Goal: Transaction & Acquisition: Book appointment/travel/reservation

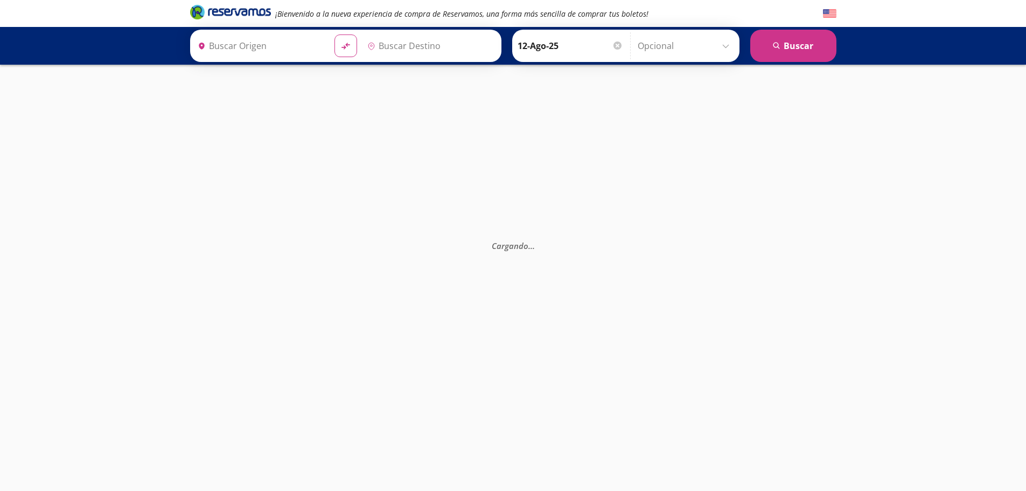
type input "[GEOGRAPHIC_DATA], [GEOGRAPHIC_DATA]"
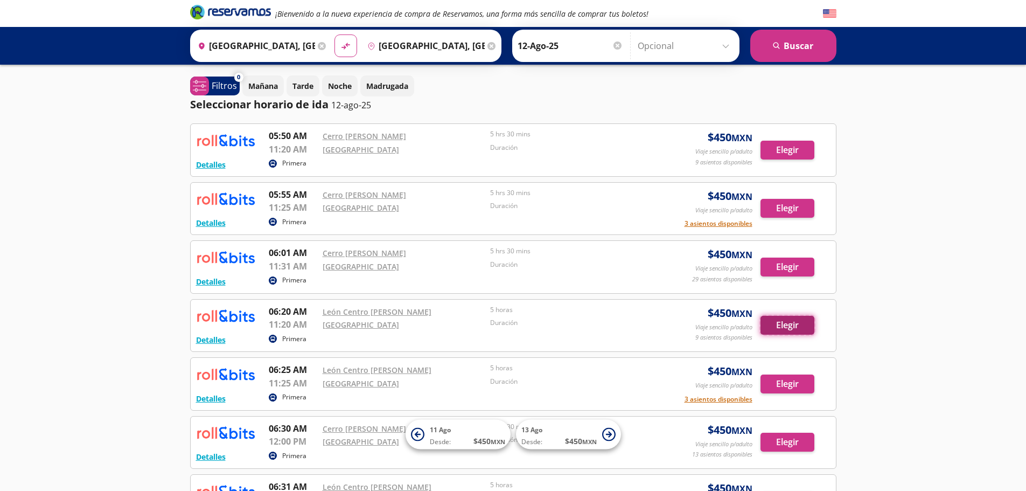
click at [779, 325] on button "Elegir" at bounding box center [788, 325] width 54 height 19
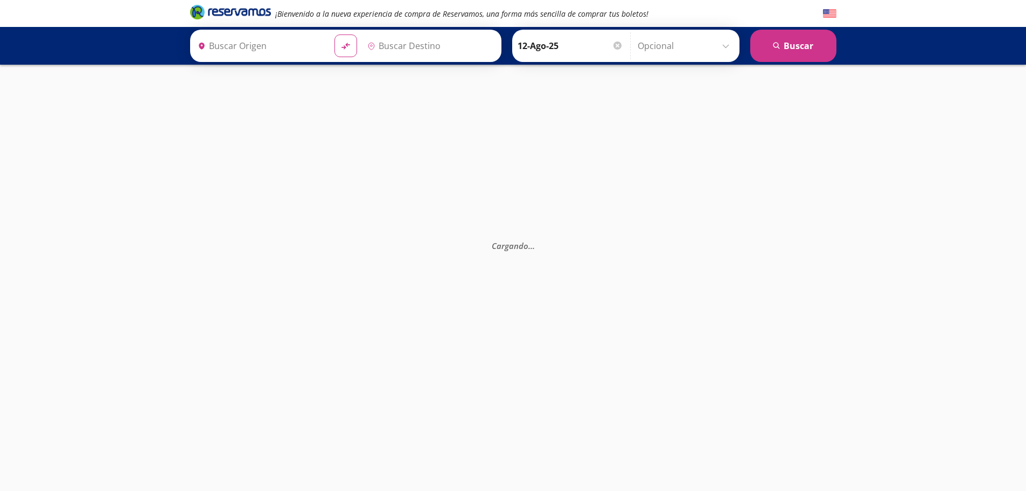
type input "[GEOGRAPHIC_DATA], [GEOGRAPHIC_DATA]"
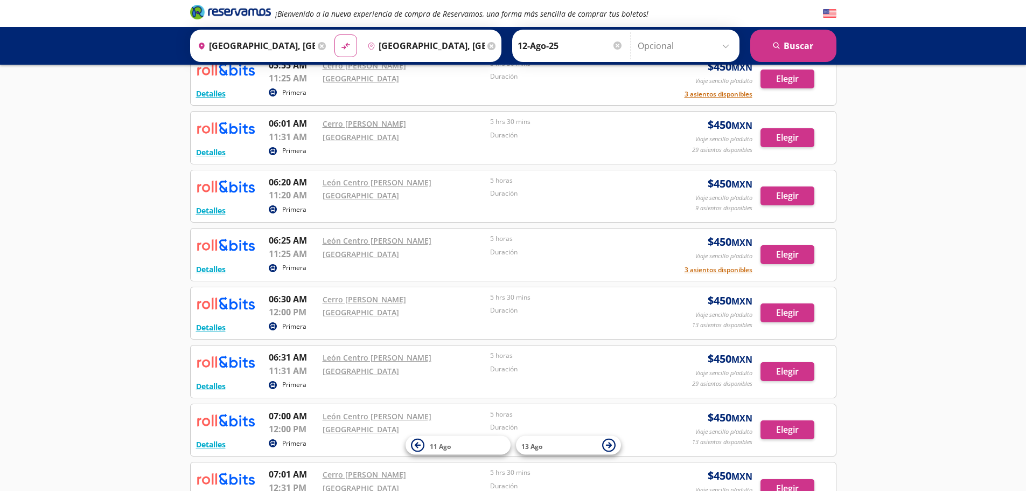
scroll to position [215, 0]
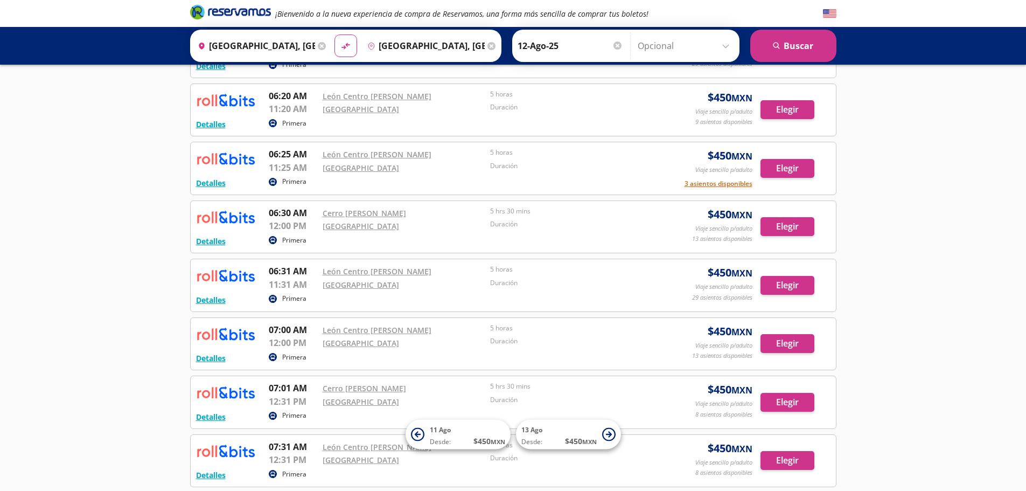
click at [209, 333] on img at bounding box center [225, 334] width 59 height 22
click at [210, 301] on button "Detalles" at bounding box center [211, 299] width 30 height 11
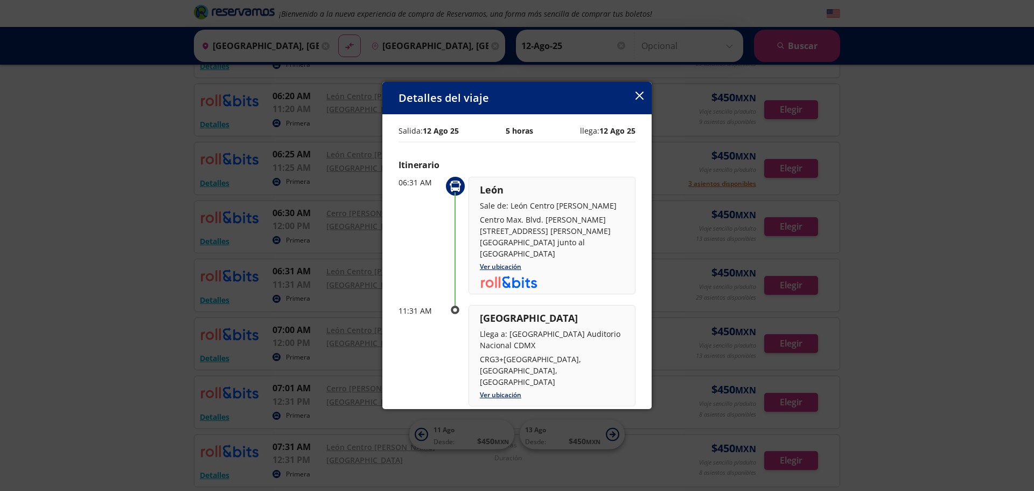
drag, startPoint x: 510, startPoint y: 254, endPoint x: 547, endPoint y: 254, distance: 36.6
click at [547, 254] on p "Centro Max. Blvd. [PERSON_NAME][STREET_ADDRESS] [PERSON_NAME] [GEOGRAPHIC_DATA]…" at bounding box center [552, 236] width 144 height 45
copy p "Wyndham"
drag, startPoint x: 510, startPoint y: 206, endPoint x: 569, endPoint y: 256, distance: 77.9
click at [569, 256] on div "León Sale de: León Centro [PERSON_NAME] Centro Max. Blvd. [PERSON_NAME][STREET_…" at bounding box center [552, 221] width 144 height 76
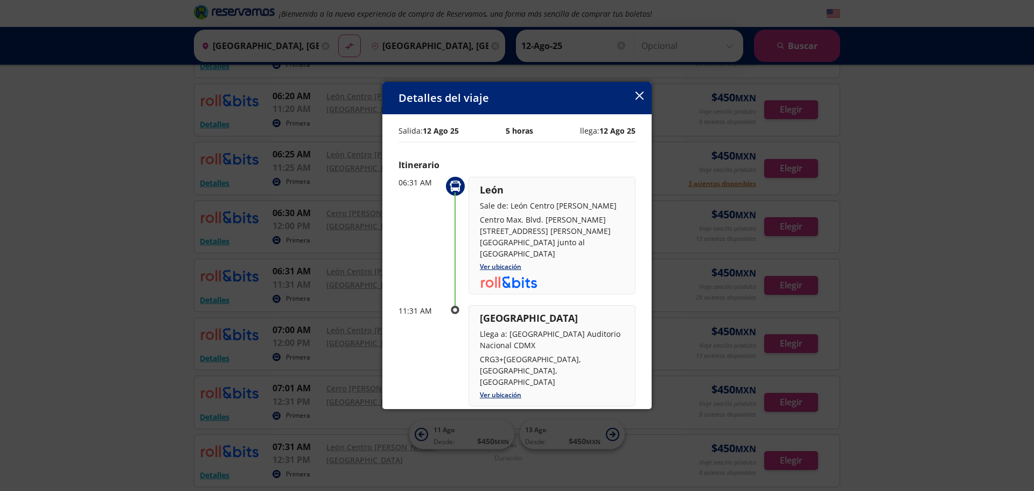
copy div "León [GEOGRAPHIC_DATA][PERSON_NAME] Centro Max. Blvd. [PERSON_NAME][STREET_ADDR…"
click at [642, 94] on icon "button" at bounding box center [640, 96] width 8 height 8
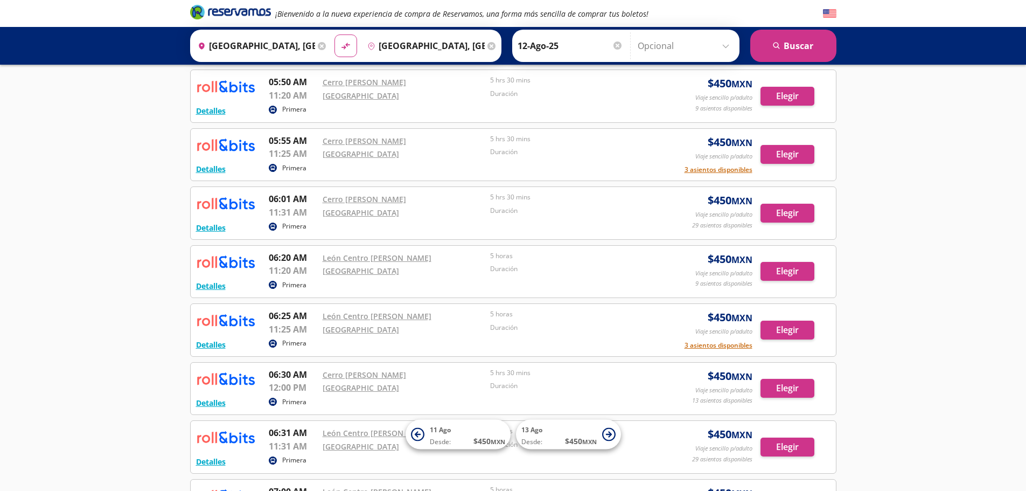
scroll to position [0, 0]
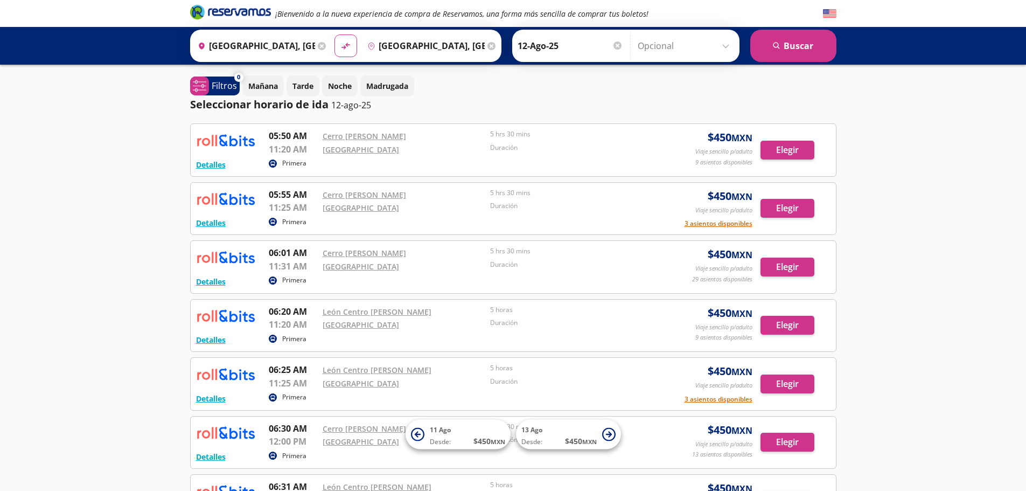
click at [319, 46] on icon at bounding box center [322, 46] width 8 height 8
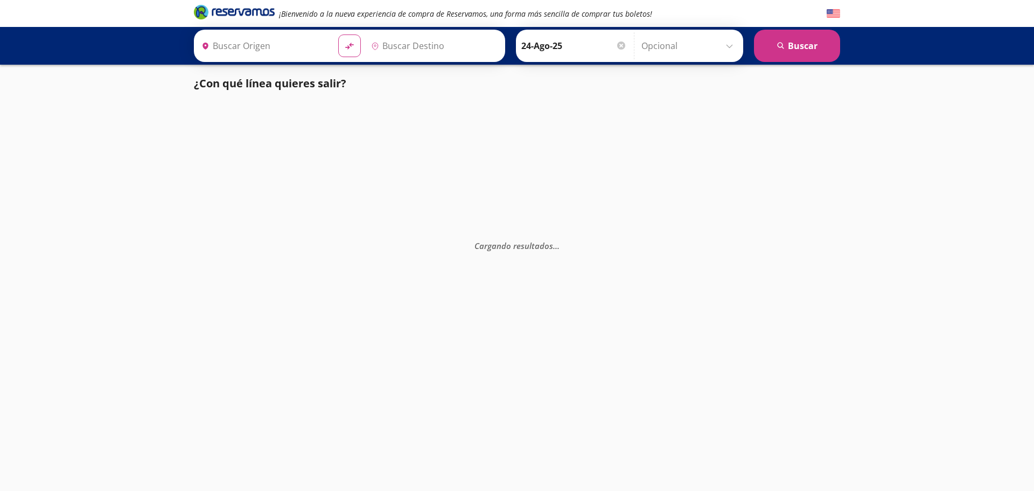
type input "[GEOGRAPHIC_DATA], [GEOGRAPHIC_DATA]"
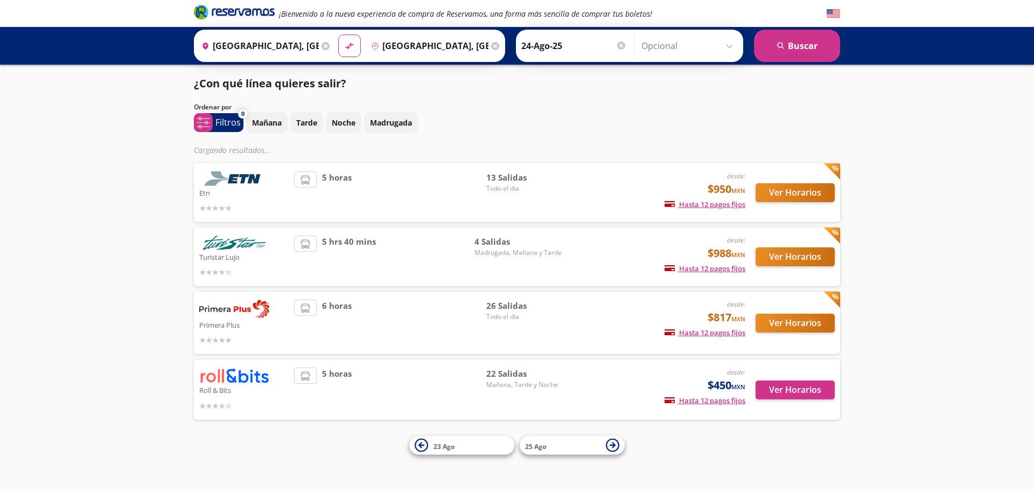
click at [235, 378] on img at bounding box center [234, 375] width 70 height 16
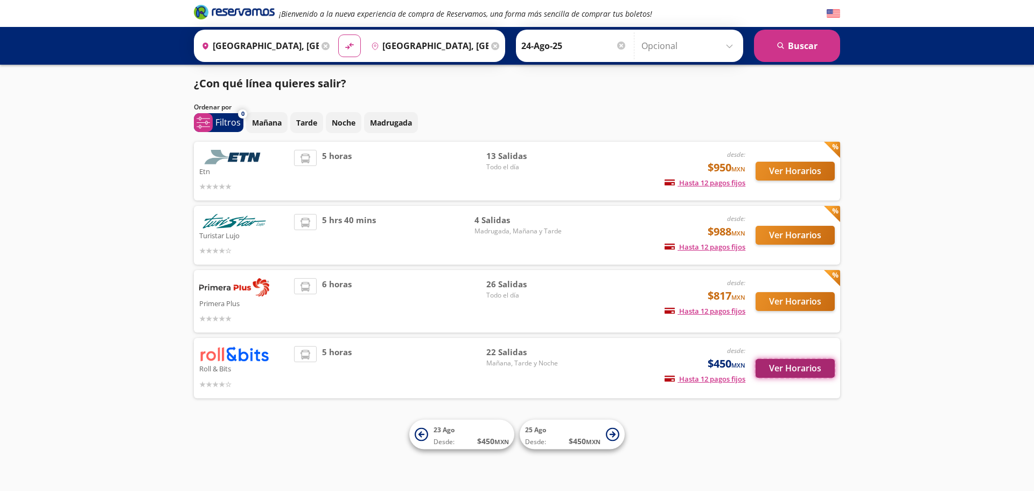
click at [786, 367] on button "Ver Horarios" at bounding box center [795, 368] width 79 height 19
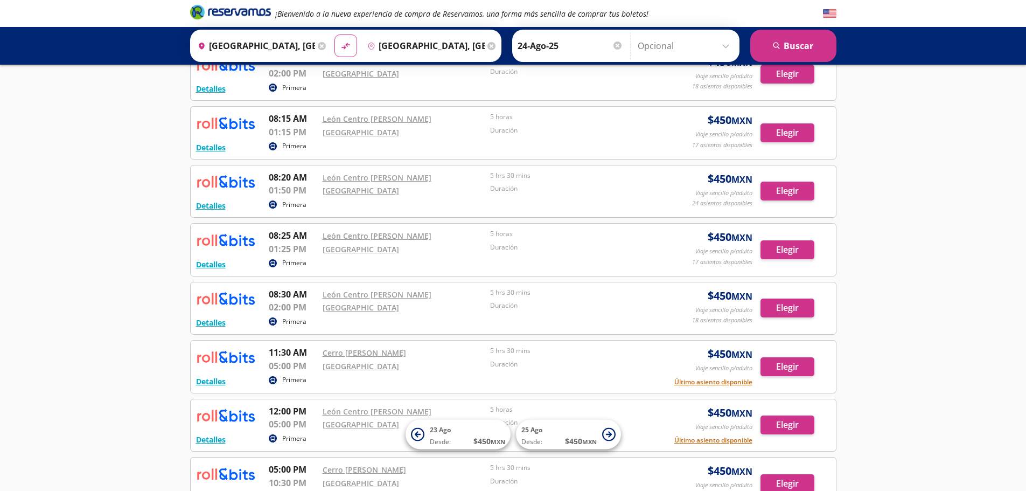
scroll to position [539, 0]
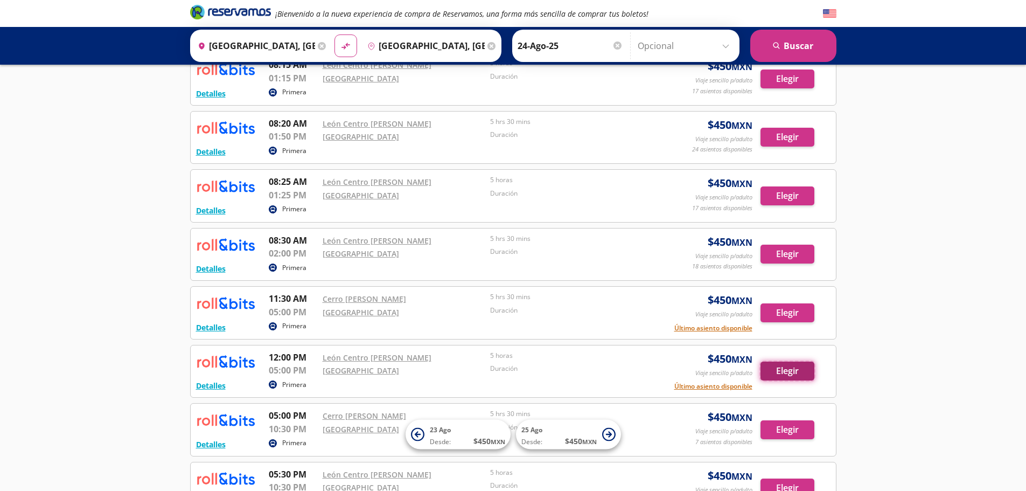
click at [789, 372] on button "Elegir" at bounding box center [788, 370] width 54 height 19
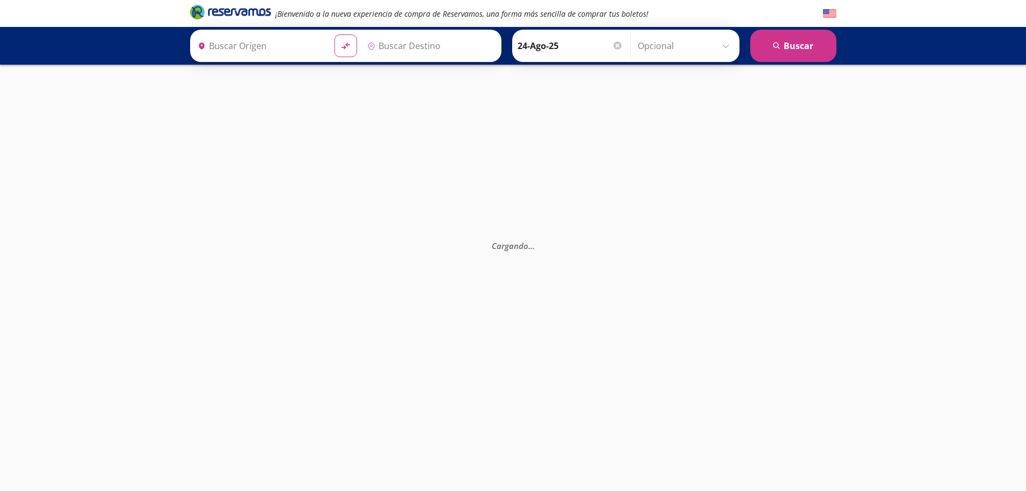
type input "[GEOGRAPHIC_DATA], [GEOGRAPHIC_DATA]"
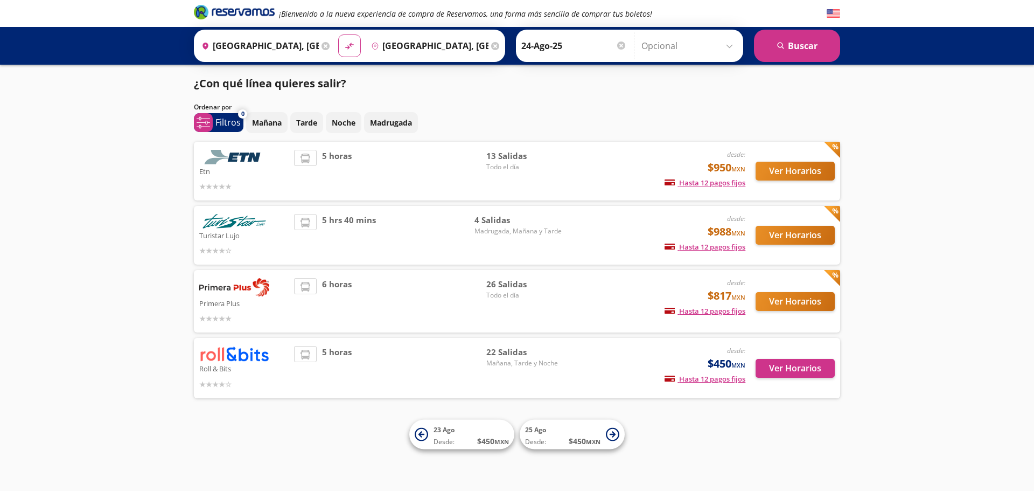
click at [228, 357] on img at bounding box center [234, 354] width 70 height 16
click at [783, 369] on button "Ver Horarios" at bounding box center [795, 368] width 79 height 19
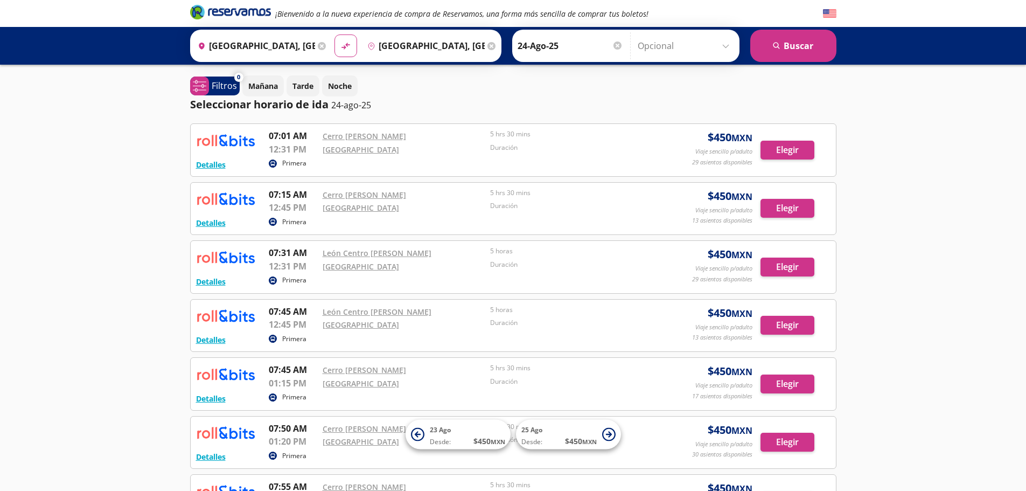
click at [544, 44] on input "24-Ago-25" at bounding box center [571, 45] width 106 height 27
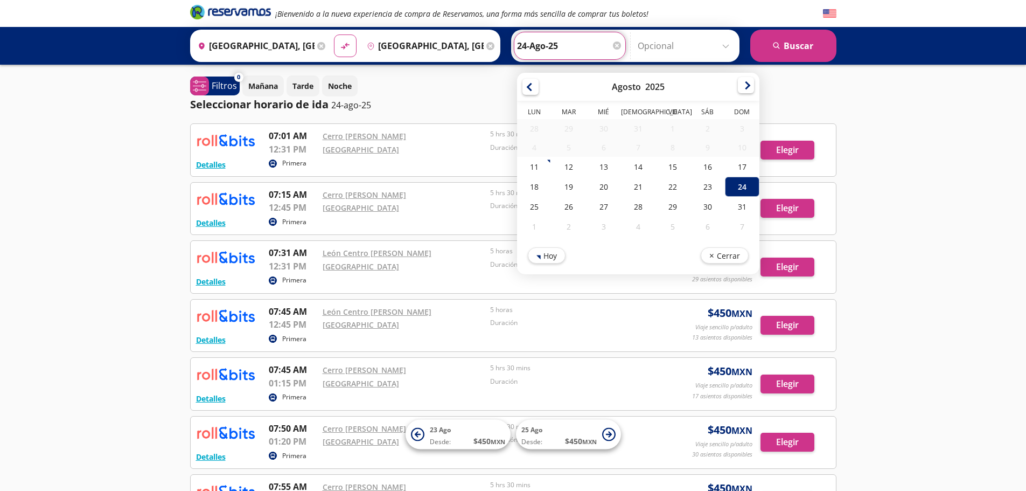
click at [743, 85] on div at bounding box center [746, 85] width 16 height 16
click at [734, 149] on div "14" at bounding box center [742, 149] width 34 height 20
type input "14-Sep-25"
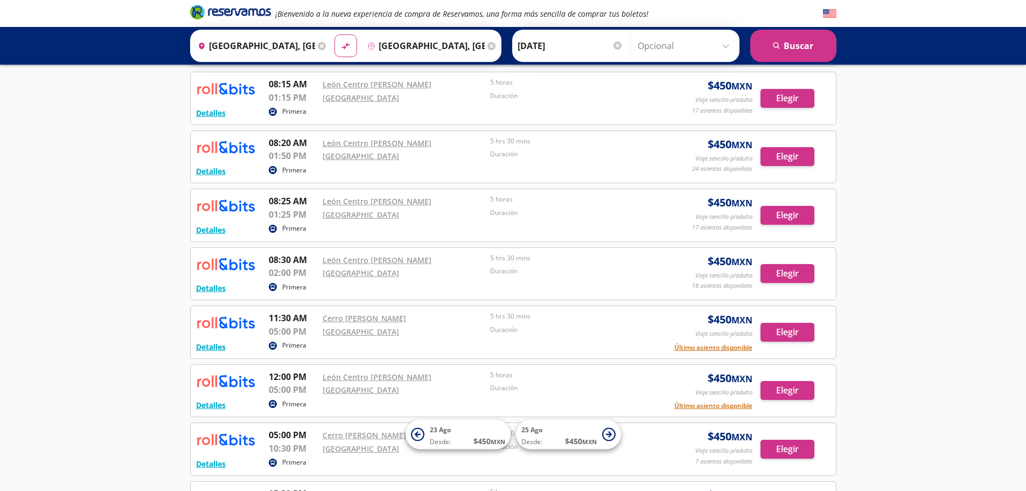
scroll to position [539, 0]
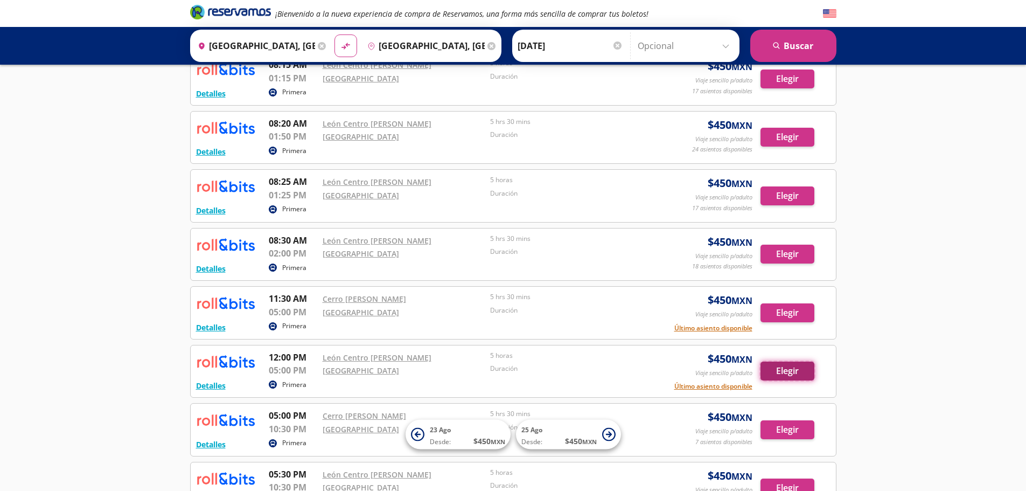
click at [795, 367] on button "Elegir" at bounding box center [788, 370] width 54 height 19
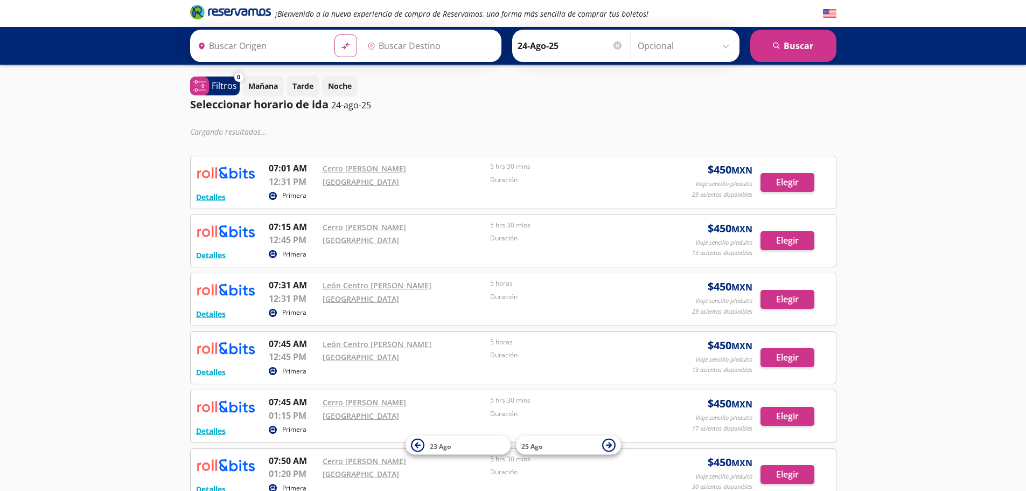
type input "[GEOGRAPHIC_DATA], [GEOGRAPHIC_DATA]"
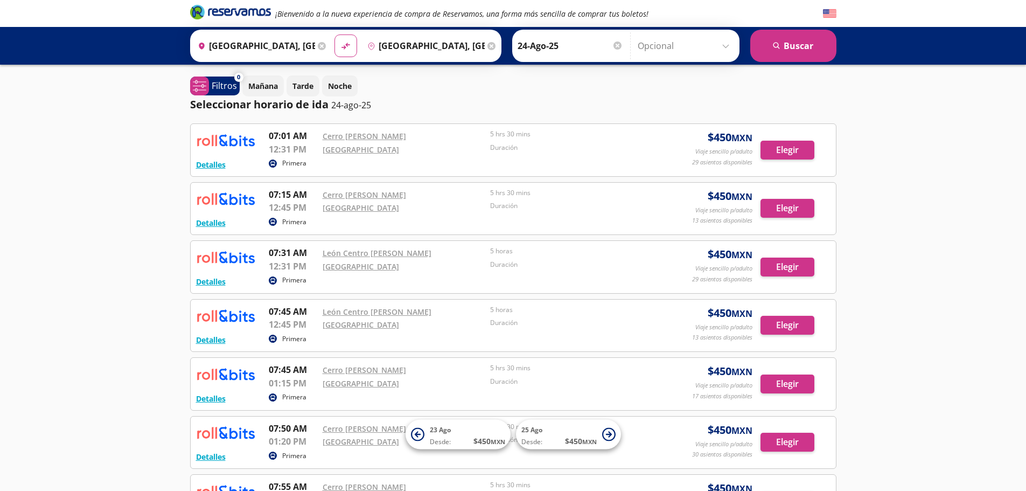
click at [529, 46] on input "24-Ago-25" at bounding box center [571, 45] width 106 height 27
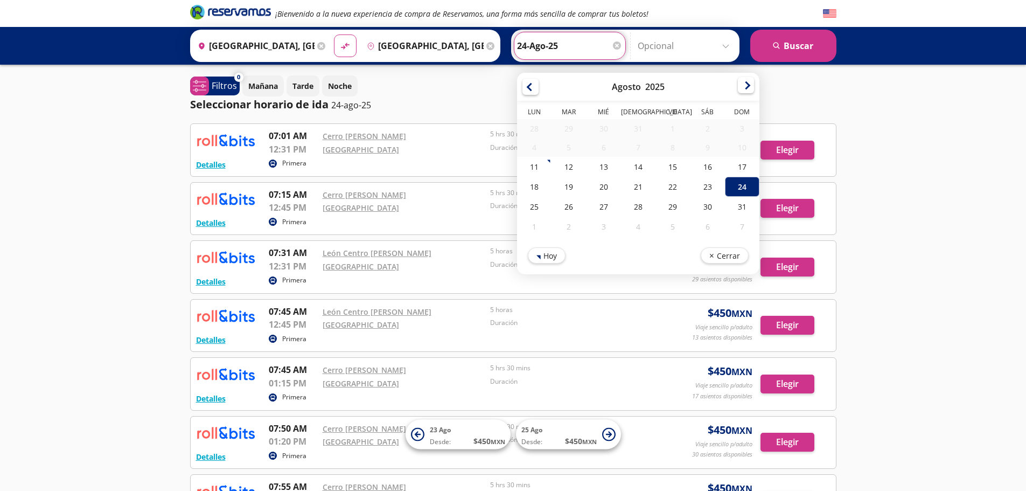
click at [744, 86] on div at bounding box center [746, 85] width 16 height 16
click at [744, 86] on div at bounding box center [746, 87] width 16 height 16
click at [742, 189] on div "26" at bounding box center [742, 189] width 34 height 20
type input "26-Oct-25"
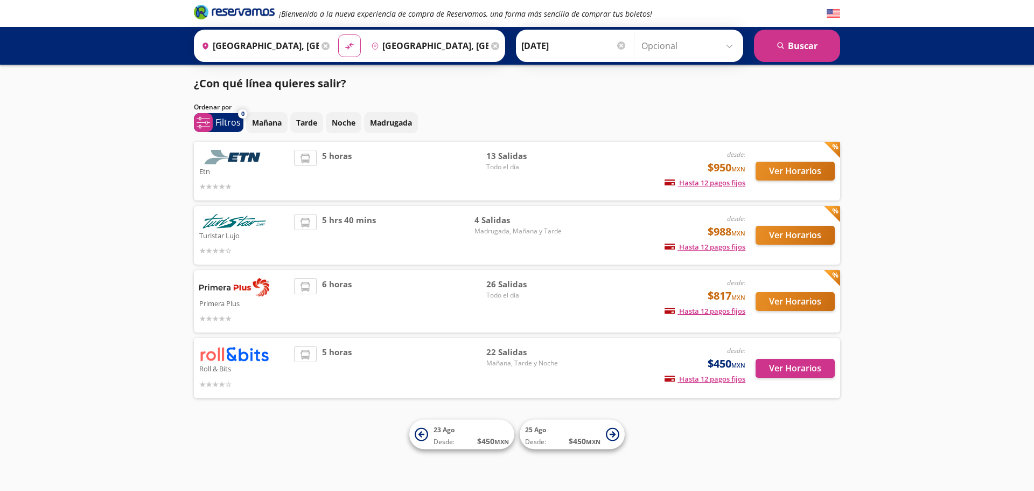
click at [238, 354] on img at bounding box center [234, 354] width 70 height 16
click at [614, 436] on icon at bounding box center [613, 434] width 6 height 6
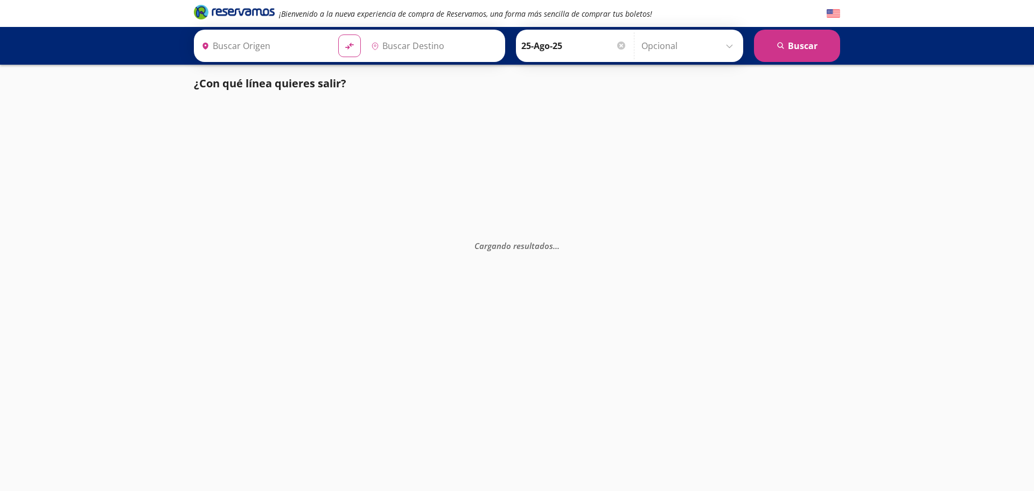
type input "[GEOGRAPHIC_DATA], [GEOGRAPHIC_DATA]"
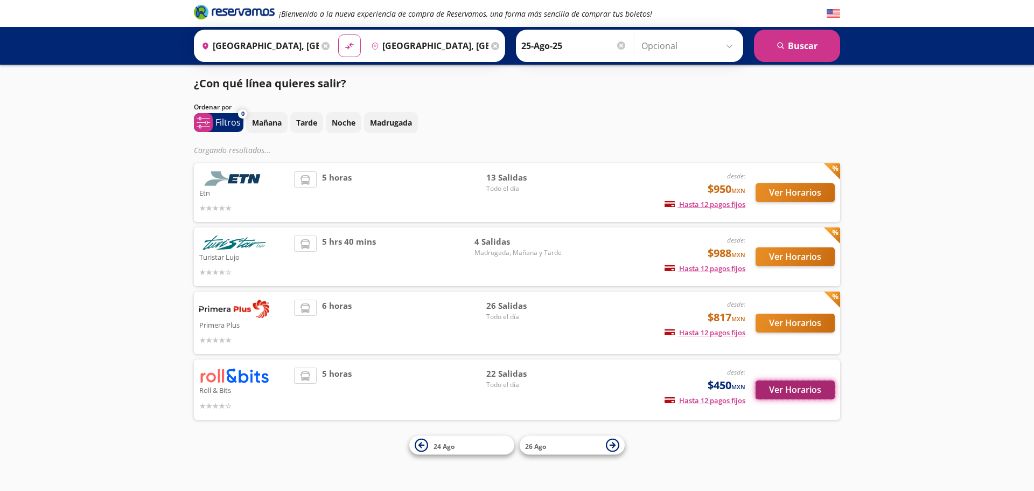
click at [798, 391] on button "Ver Horarios" at bounding box center [795, 389] width 79 height 19
